Goal: Task Accomplishment & Management: Complete application form

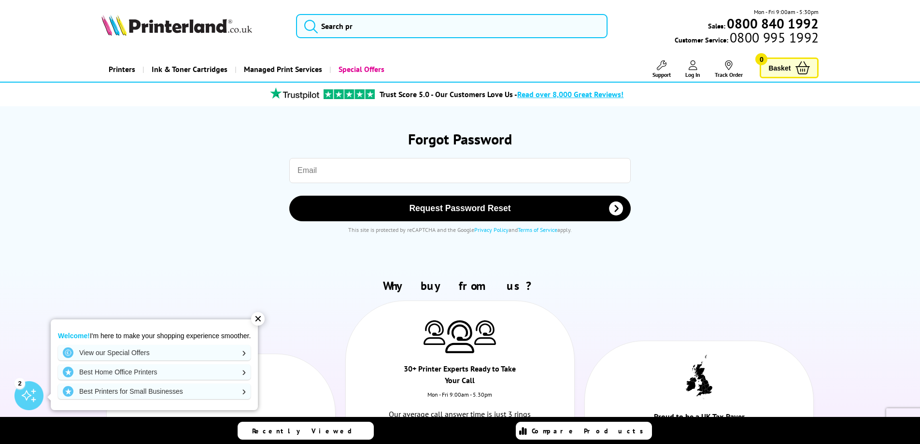
drag, startPoint x: 0, startPoint y: 0, endPoint x: 322, endPoint y: 170, distance: 364.1
click at [322, 170] on input "email" at bounding box center [460, 170] width 342 height 25
type input "david.j.allbutt@gmail.com"
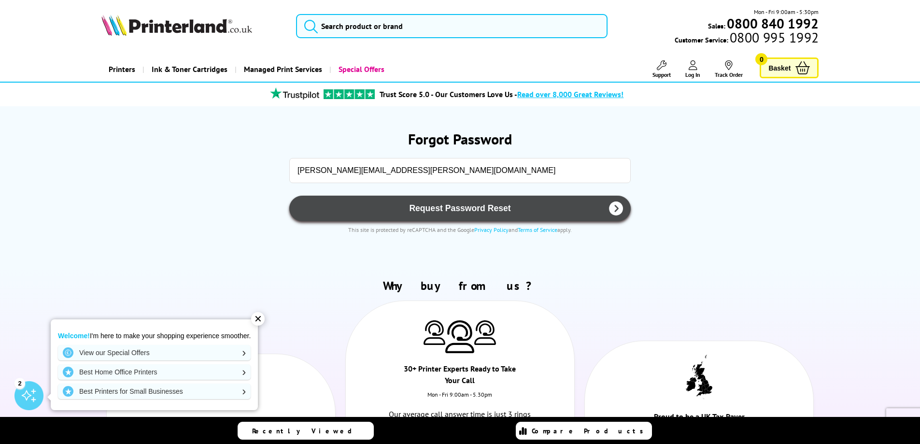
click at [365, 205] on span "Request Password Reset" at bounding box center [460, 208] width 316 height 10
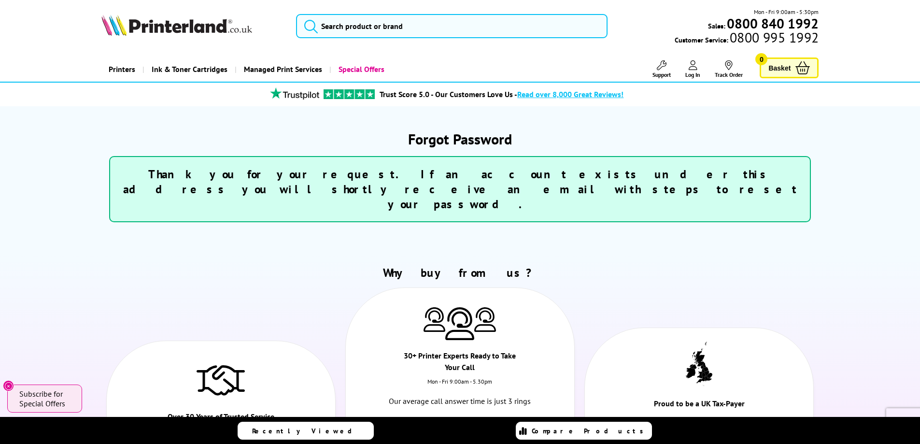
click at [693, 71] on span "Log In" at bounding box center [692, 74] width 15 height 7
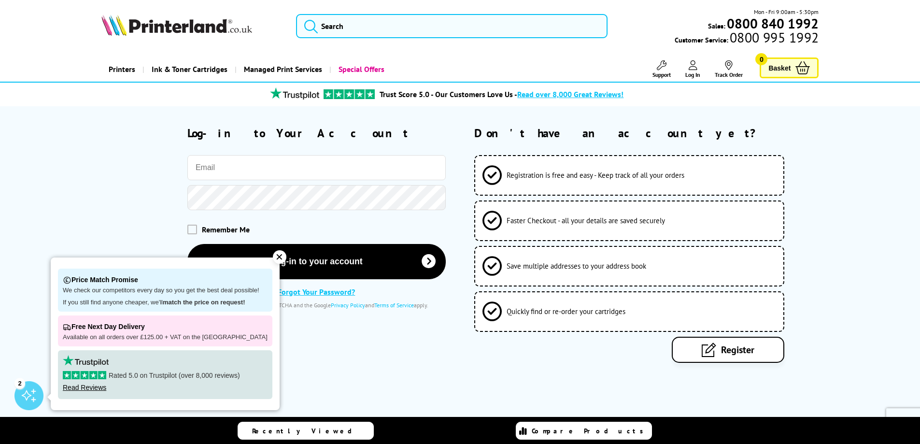
click at [273, 254] on div "✕" at bounding box center [280, 257] width 14 height 14
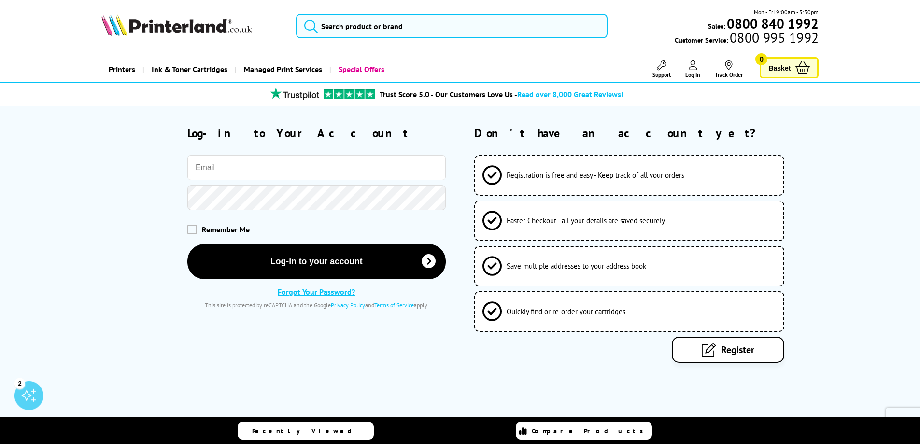
click at [321, 293] on link "Forgot Your Password?" at bounding box center [316, 292] width 77 height 10
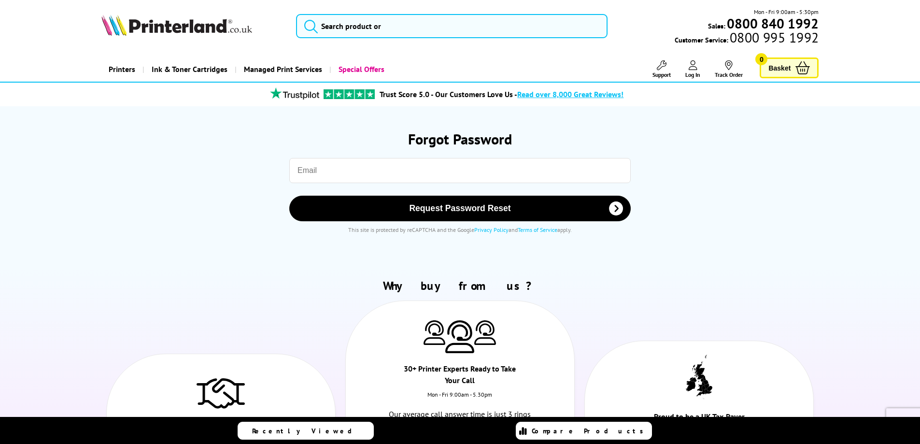
click at [324, 174] on input "email" at bounding box center [460, 170] width 342 height 25
type input "davidallbuttceremonies@gmail.com"
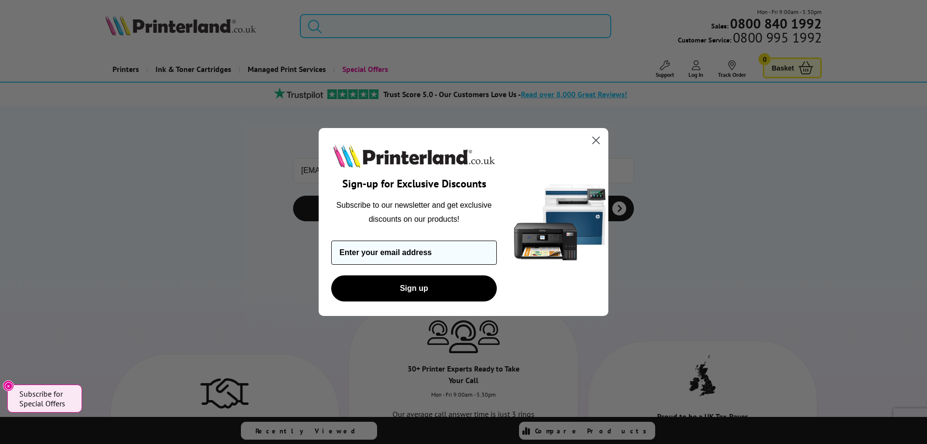
click at [428, 255] on input "Enter your email address" at bounding box center [414, 253] width 166 height 24
click at [590, 142] on circle "Close dialog" at bounding box center [596, 140] width 16 height 16
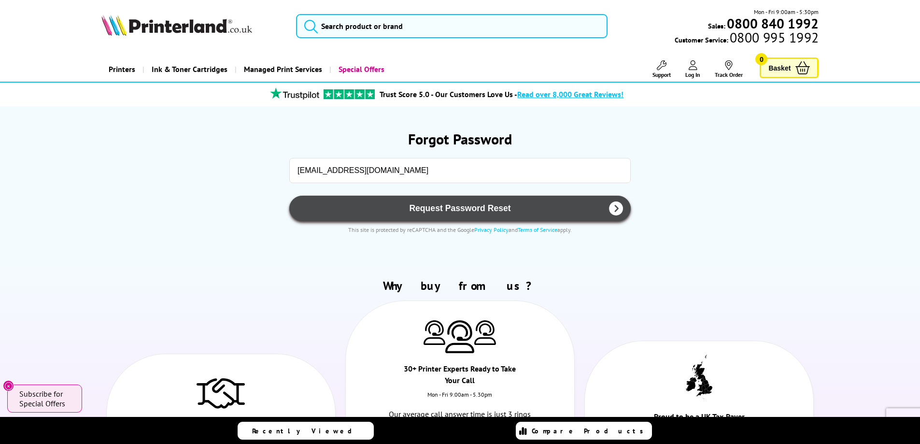
click at [377, 210] on span "Request Password Reset" at bounding box center [460, 208] width 316 height 10
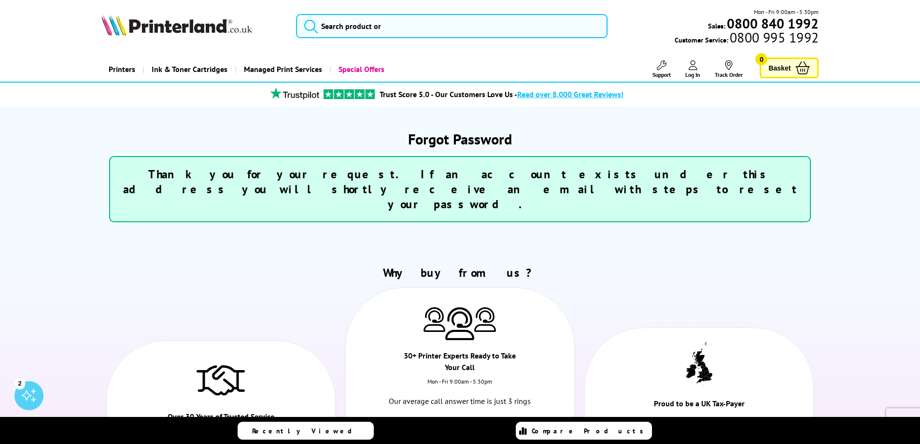
click at [692, 67] on icon at bounding box center [693, 65] width 9 height 10
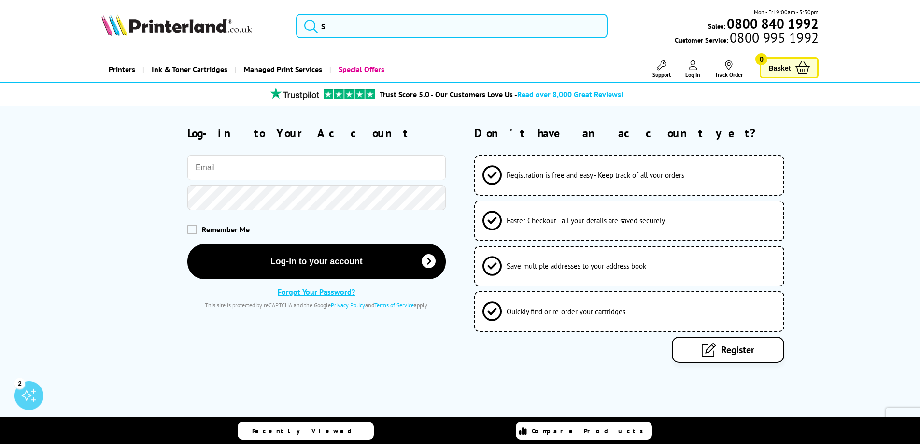
click at [175, 28] on img at bounding box center [176, 24] width 151 height 21
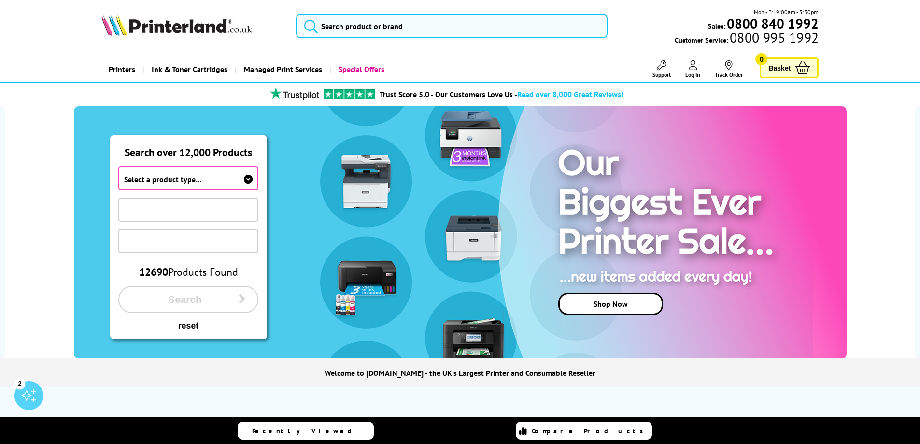
click at [690, 68] on icon at bounding box center [693, 65] width 9 height 10
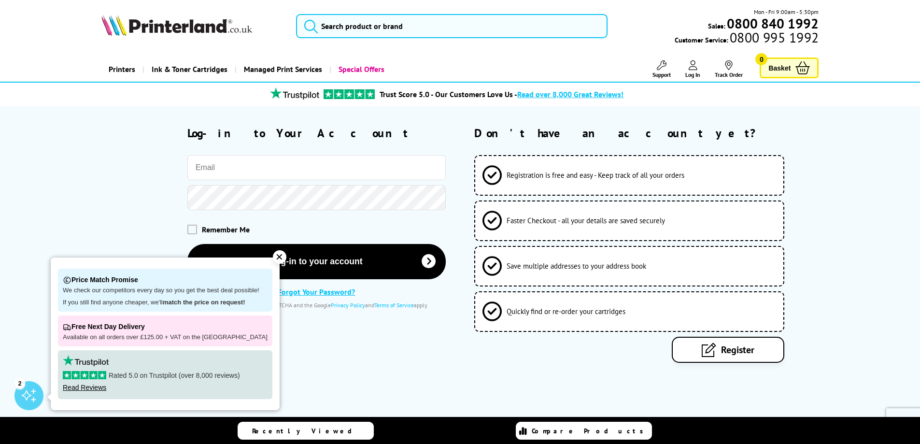
click at [273, 258] on div "✕" at bounding box center [280, 257] width 14 height 14
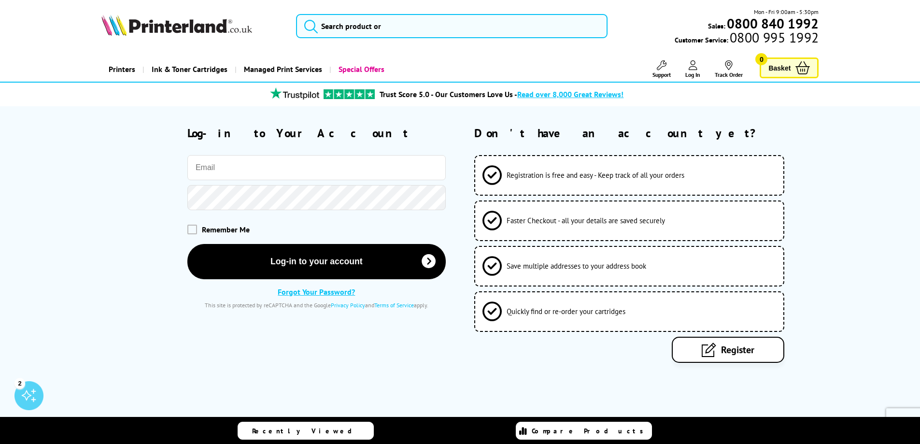
click at [719, 350] on link "Register" at bounding box center [728, 350] width 113 height 26
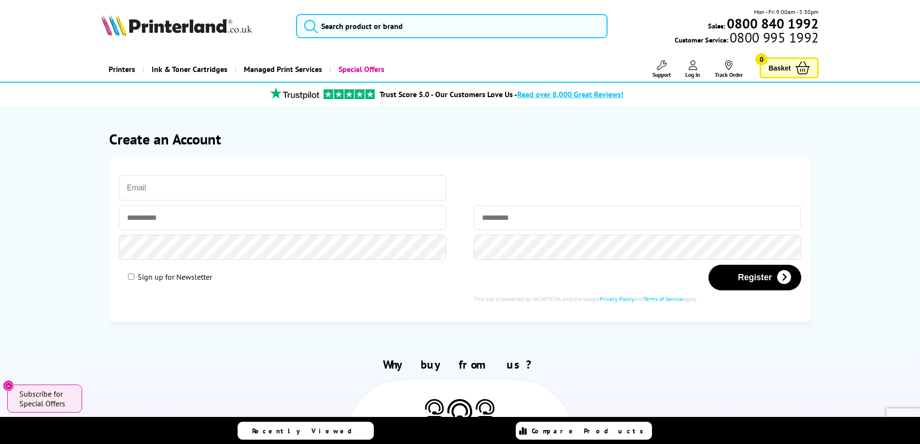
click at [151, 185] on input "email" at bounding box center [283, 187] width 328 height 25
type input "[PERSON_NAME][EMAIL_ADDRESS][PERSON_NAME][DOMAIN_NAME]"
type input "*****"
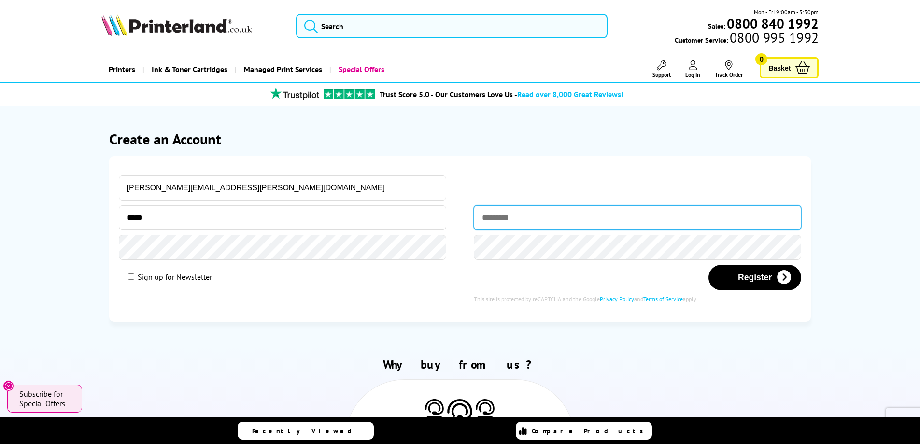
type input "*******"
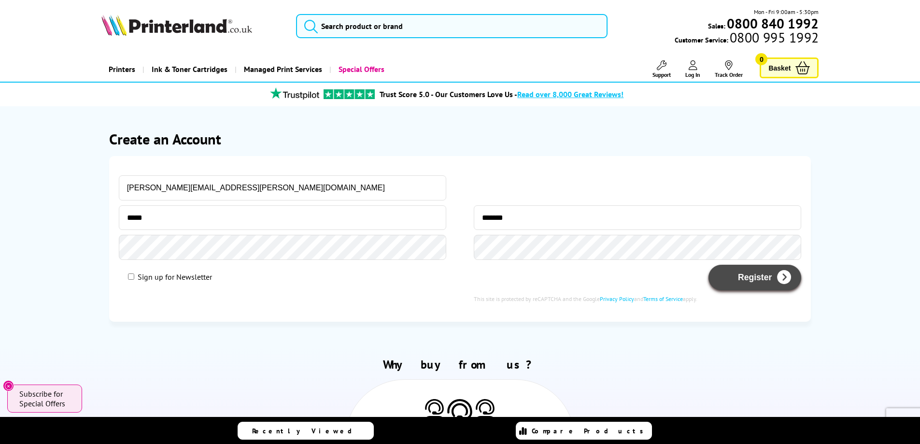
click at [752, 282] on button "Register" at bounding box center [755, 278] width 93 height 26
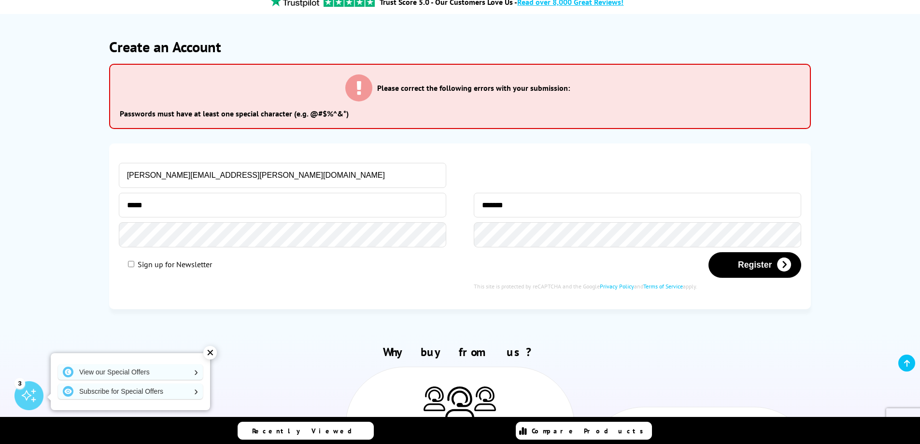
scroll to position [97, 0]
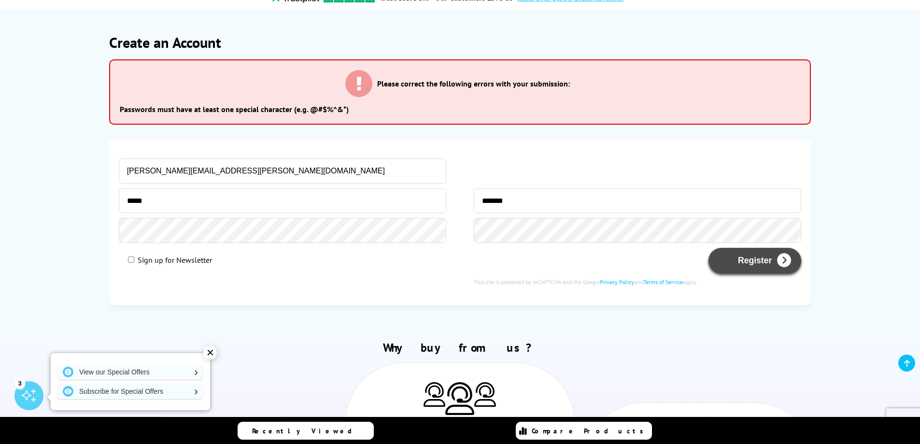
click at [734, 258] on button "Register" at bounding box center [755, 261] width 93 height 26
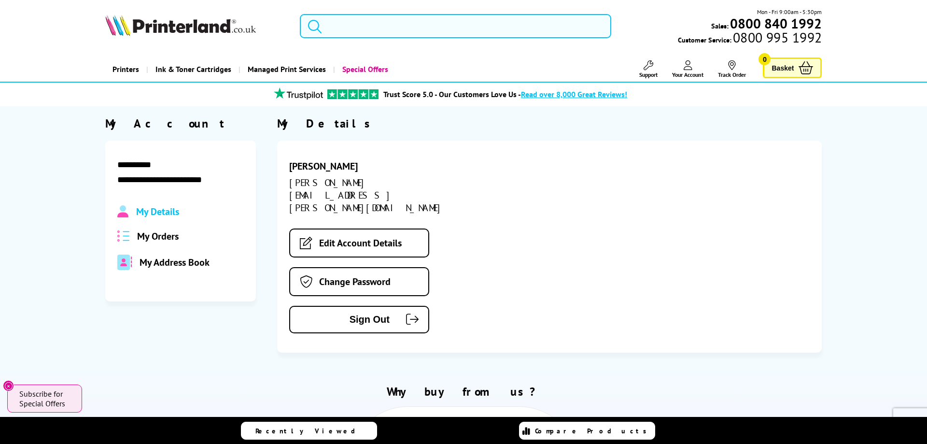
click at [356, 25] on input "search" at bounding box center [456, 26] width 312 height 24
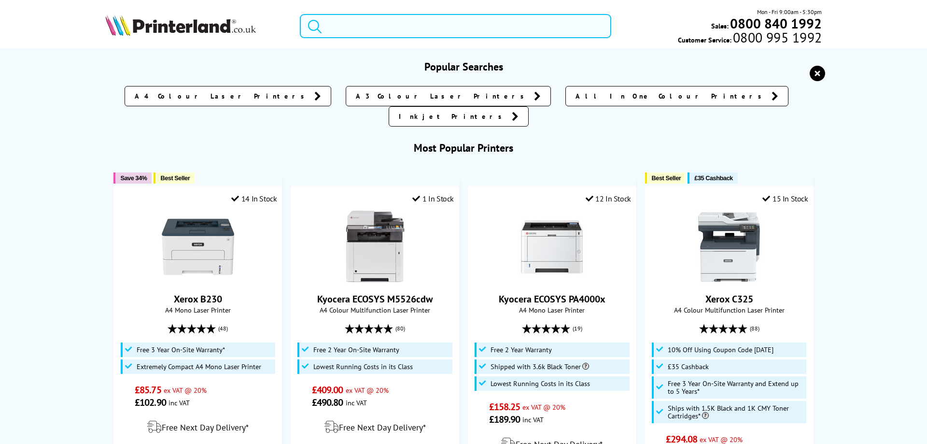
click at [356, 25] on input "search" at bounding box center [456, 26] width 312 height 24
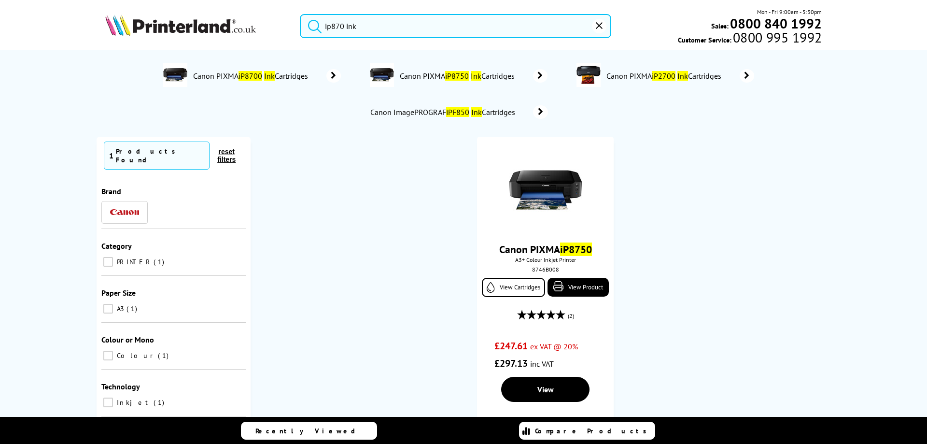
type input "ip870 ink"
click at [300, 14] on button "submit" at bounding box center [312, 24] width 24 height 21
click at [191, 28] on img at bounding box center [180, 24] width 151 height 21
